Goal: Check status: Check status

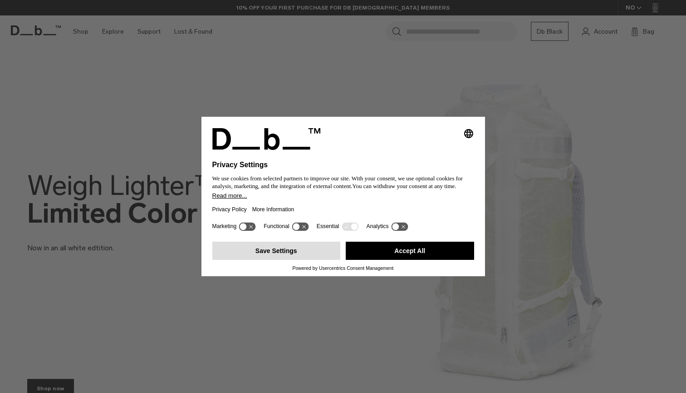
click at [309, 260] on button "Save Settings" at bounding box center [276, 250] width 128 height 18
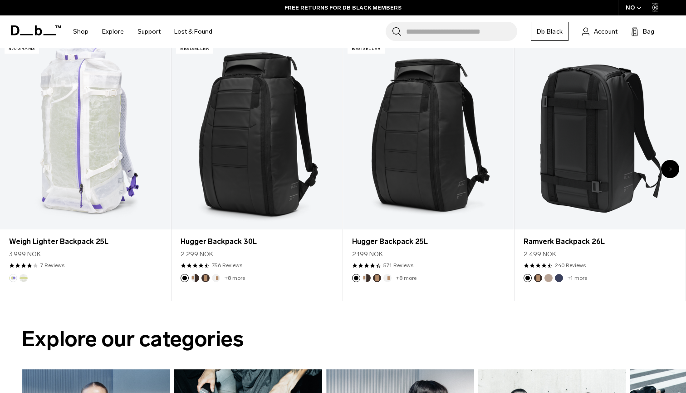
scroll to position [382, 0]
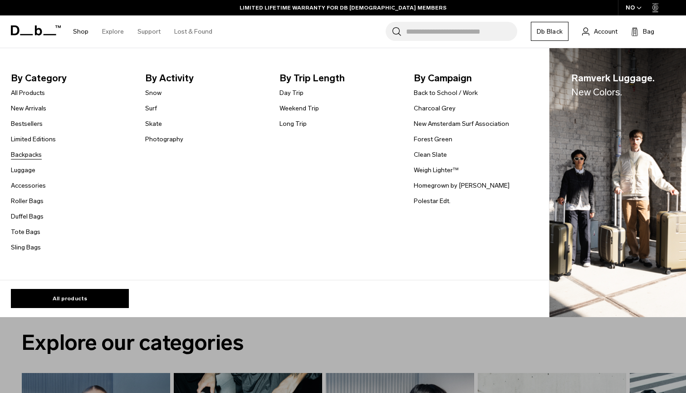
click at [29, 153] on link "Backpacks" at bounding box center [26, 155] width 31 height 10
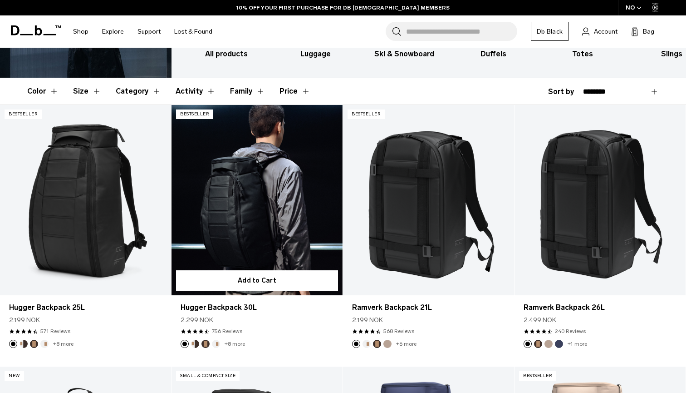
scroll to position [129, 0]
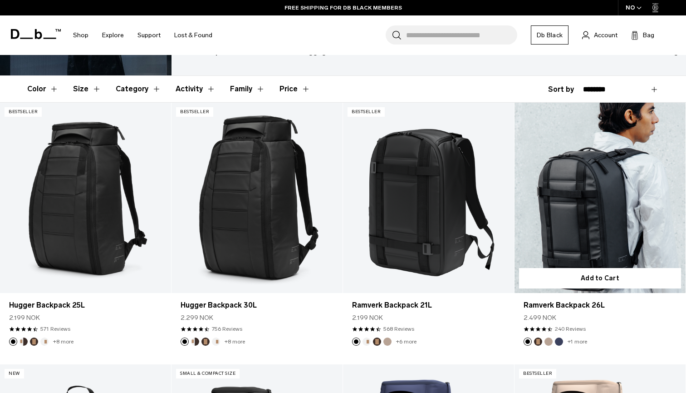
click at [575, 217] on link "Ramverk Backpack 26L" at bounding box center [600, 198] width 171 height 190
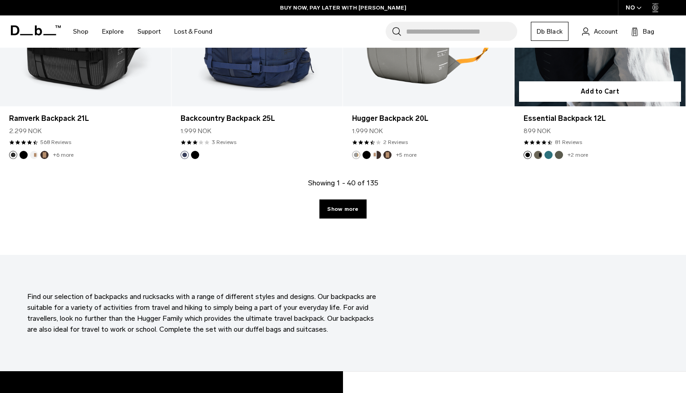
scroll to position [2671, 0]
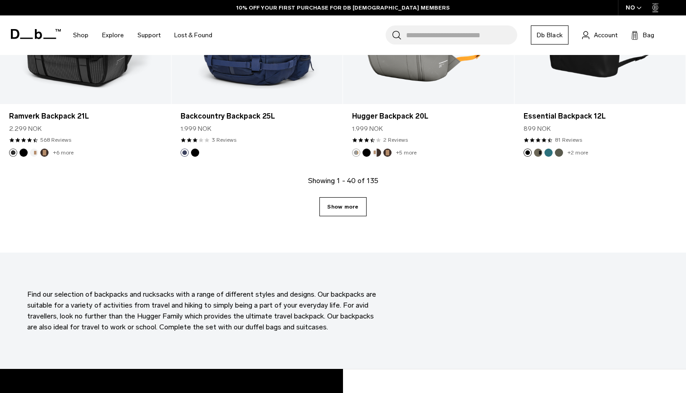
click at [356, 211] on link "Show more" at bounding box center [343, 206] width 47 height 19
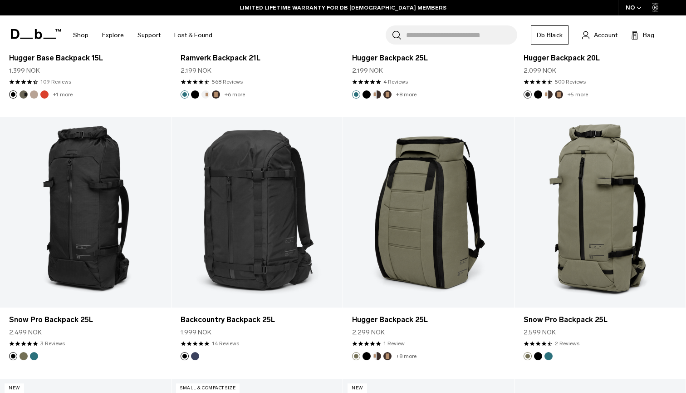
scroll to position [3517, 0]
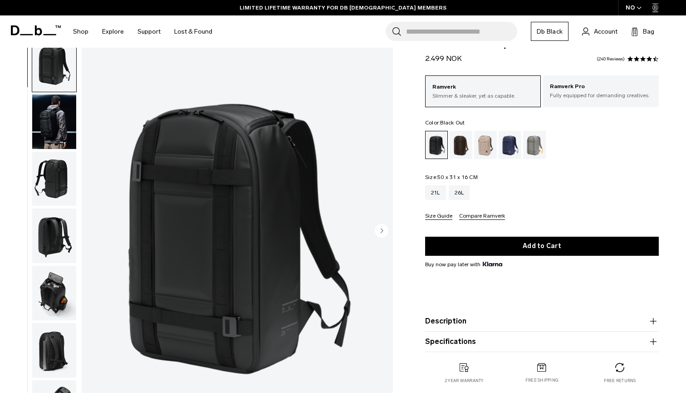
scroll to position [28, 0]
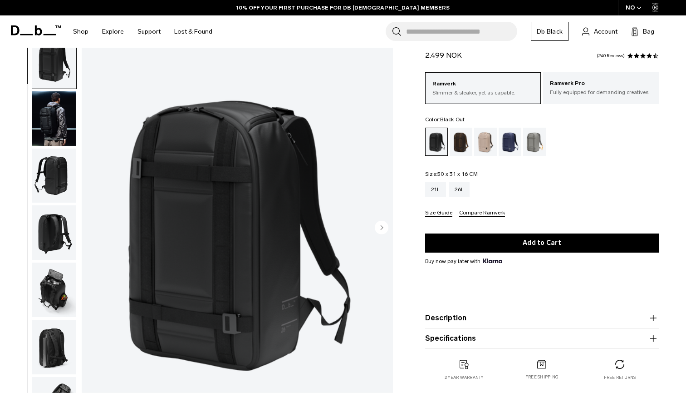
drag, startPoint x: 438, startPoint y: 174, endPoint x: 448, endPoint y: 174, distance: 9.1
click at [448, 174] on span "50 x 31 x 16 CM" at bounding box center [458, 174] width 40 height 6
click at [59, 120] on img "button" at bounding box center [54, 118] width 44 height 54
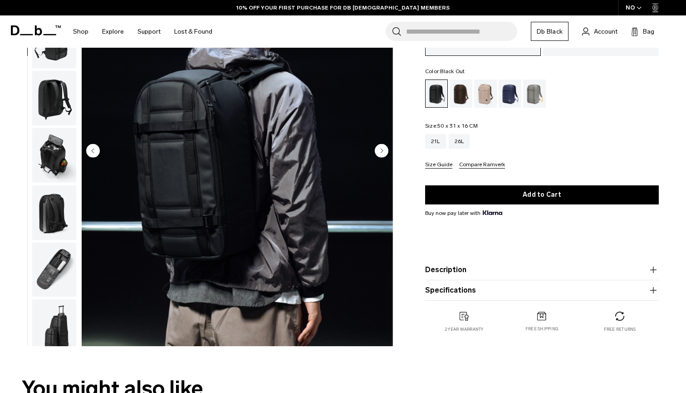
scroll to position [105, 0]
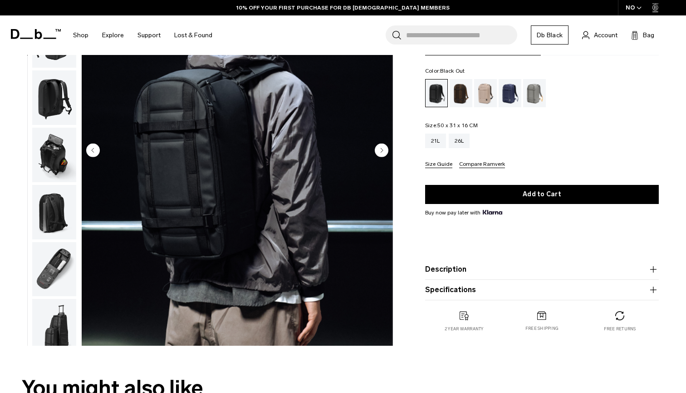
click at [42, 149] on img "button" at bounding box center [54, 155] width 44 height 54
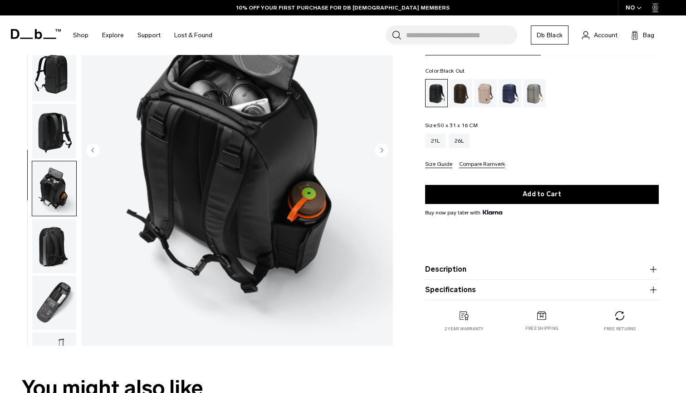
click at [53, 236] on img "button" at bounding box center [54, 245] width 44 height 54
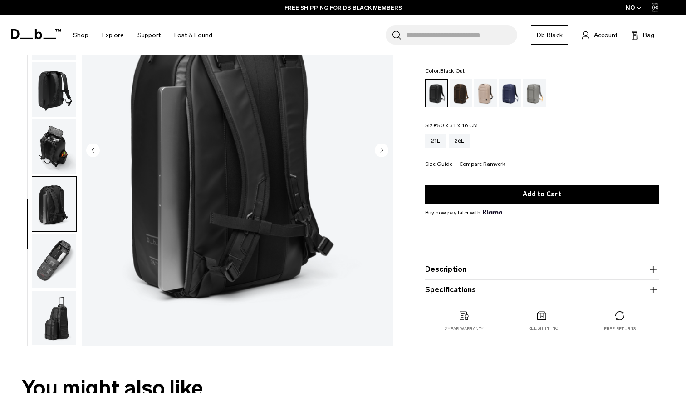
click at [62, 277] on img "button" at bounding box center [54, 261] width 44 height 54
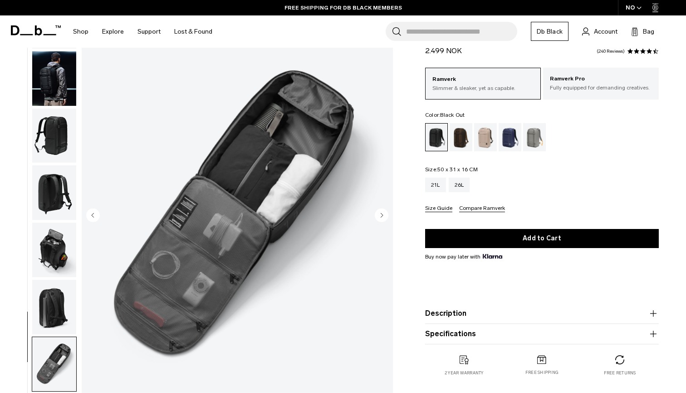
scroll to position [47, 0]
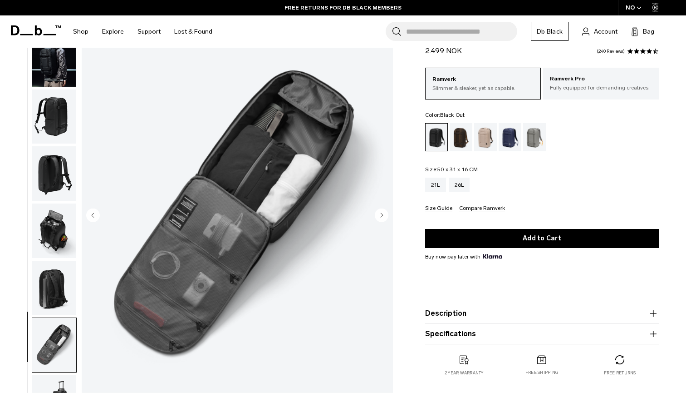
click at [61, 235] on img "button" at bounding box center [54, 230] width 44 height 54
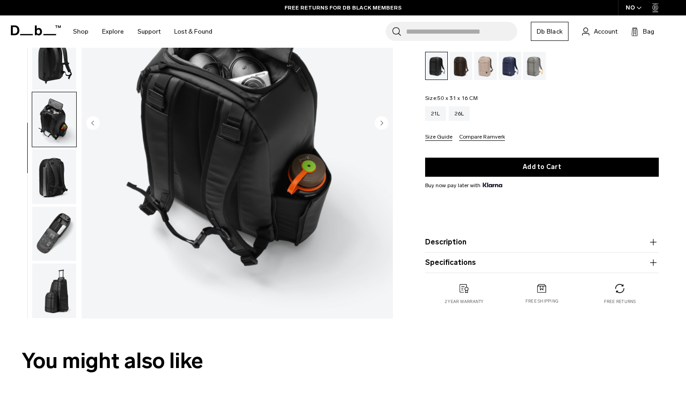
scroll to position [143, 0]
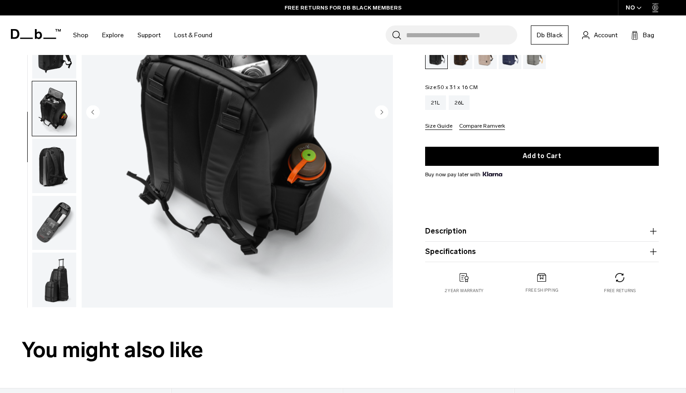
click at [51, 266] on img "button" at bounding box center [54, 279] width 44 height 54
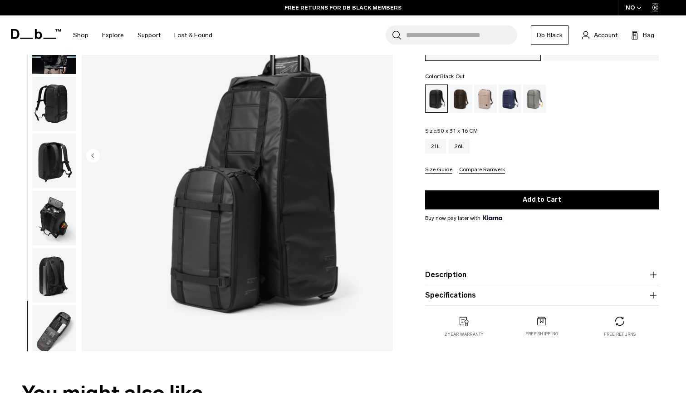
scroll to position [99, 0]
click at [67, 281] on img "button" at bounding box center [54, 275] width 44 height 54
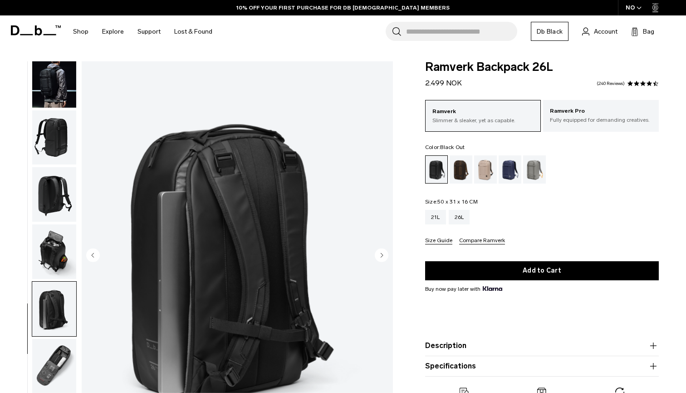
scroll to position [0, 0]
click at [56, 257] on img "button" at bounding box center [54, 251] width 44 height 54
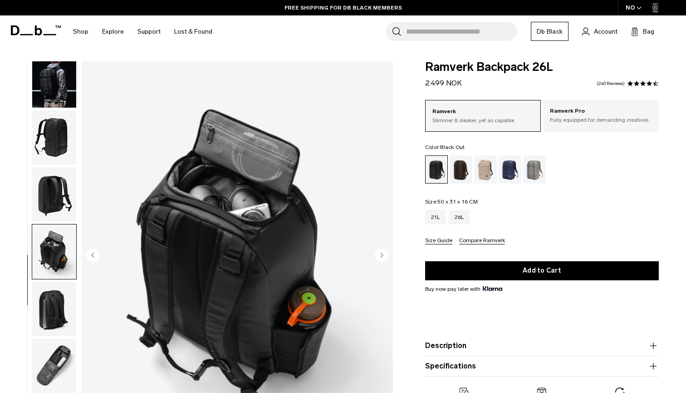
scroll to position [60, 0]
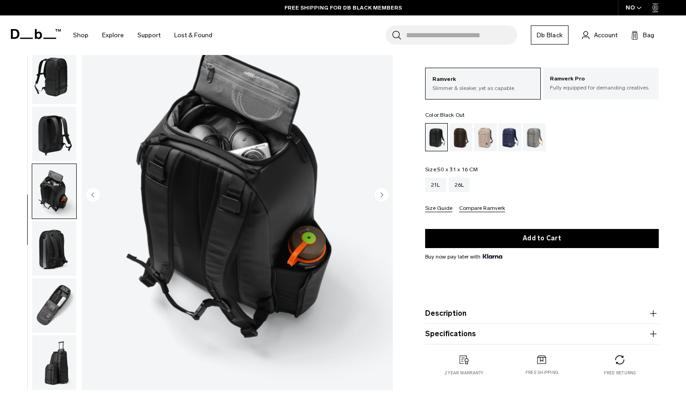
click at [52, 299] on img "button" at bounding box center [54, 305] width 44 height 54
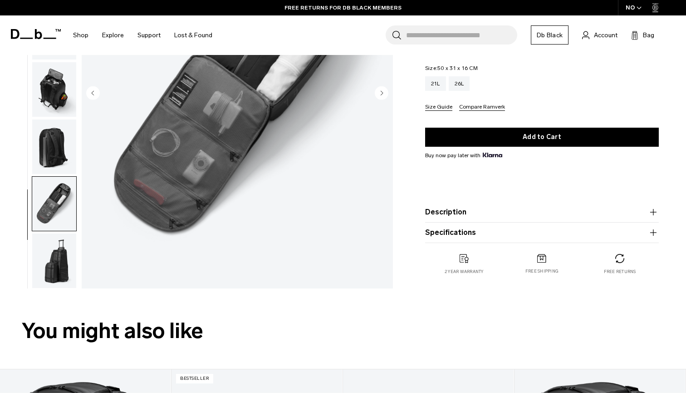
scroll to position [163, 0]
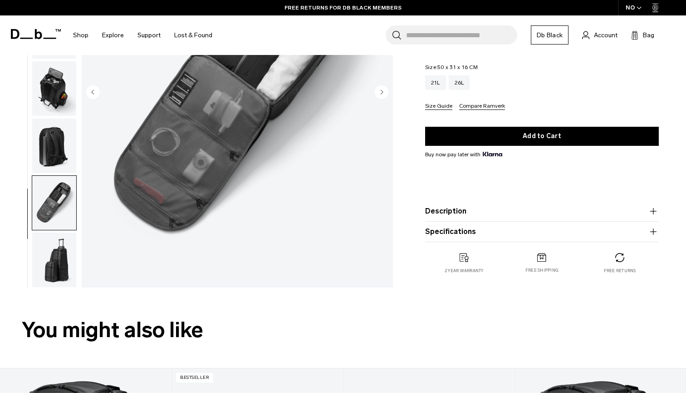
click at [64, 278] on img "button" at bounding box center [54, 259] width 44 height 54
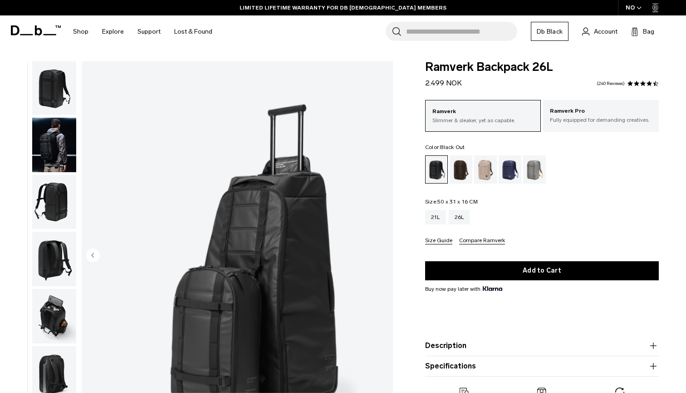
scroll to position [0, 0]
click at [57, 84] on img "button" at bounding box center [54, 87] width 44 height 54
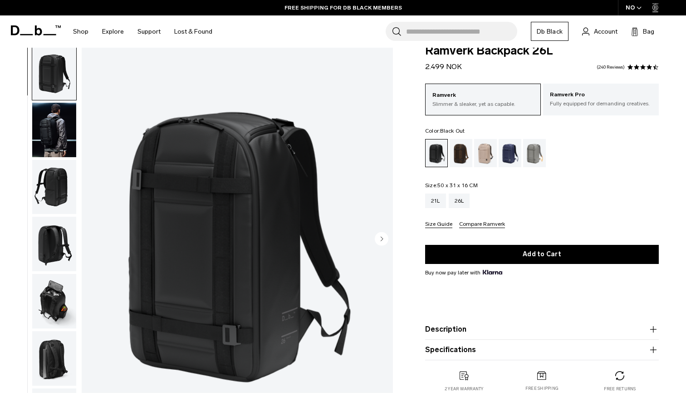
scroll to position [2, 0]
